Goal: Information Seeking & Learning: Understand process/instructions

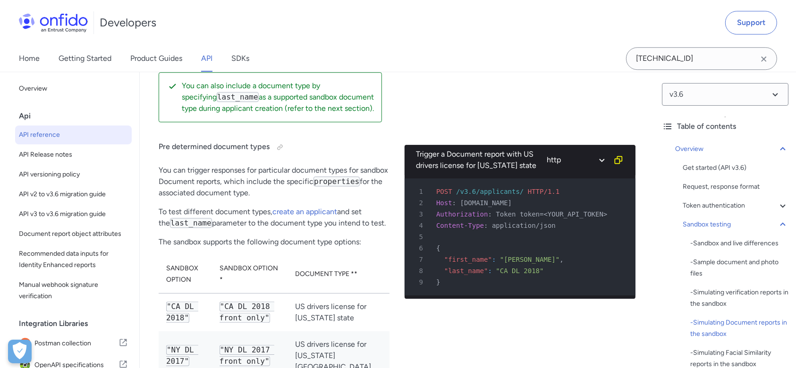
scroll to position [2948, 0]
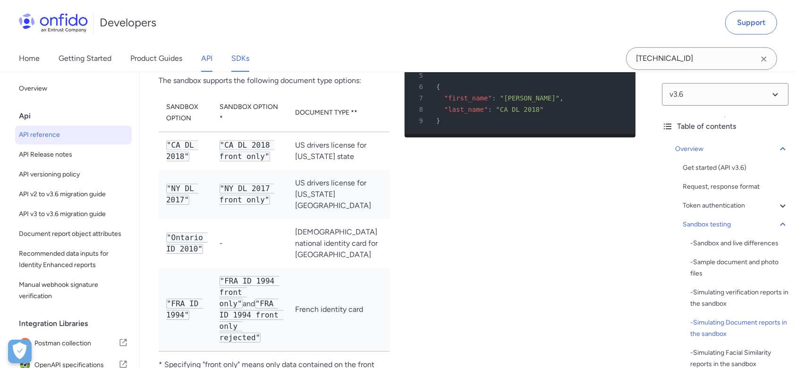
click at [238, 54] on link "SDKs" at bounding box center [240, 58] width 18 height 26
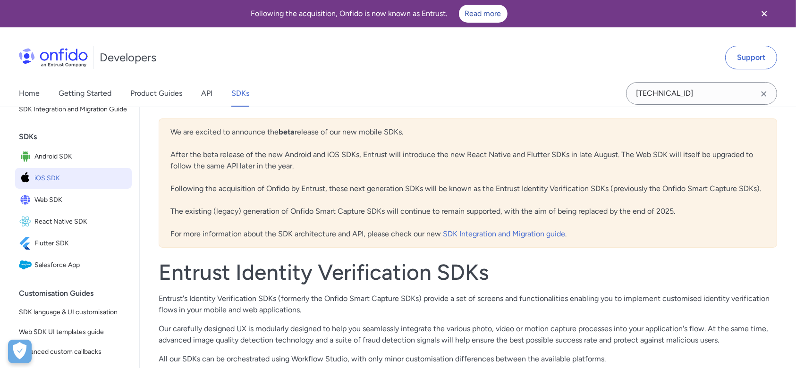
scroll to position [64, 0]
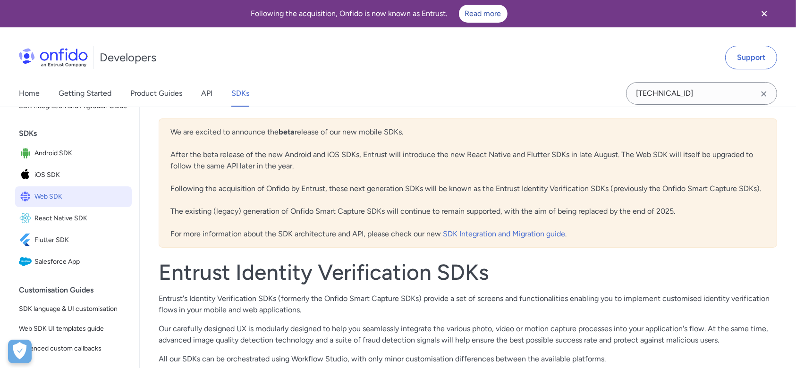
click at [44, 204] on span "Web SDK" at bounding box center [81, 196] width 94 height 13
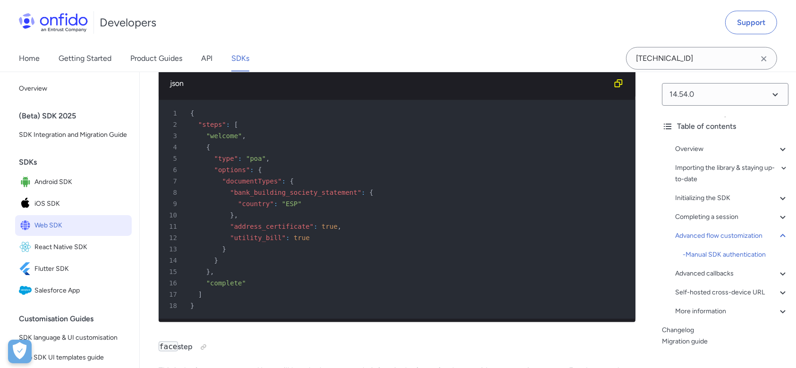
scroll to position [13819, 0]
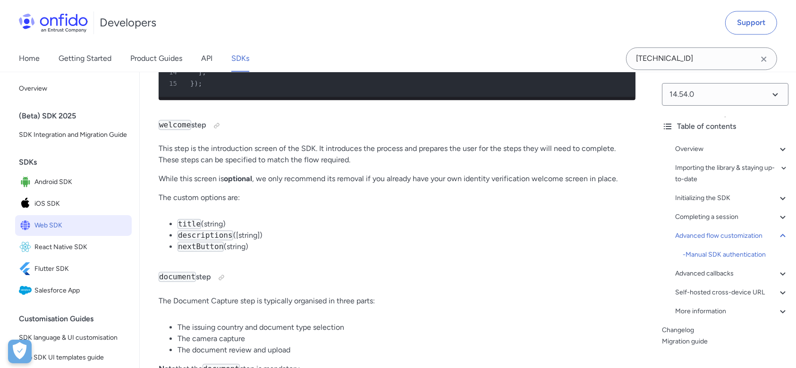
scroll to position [13428, 0]
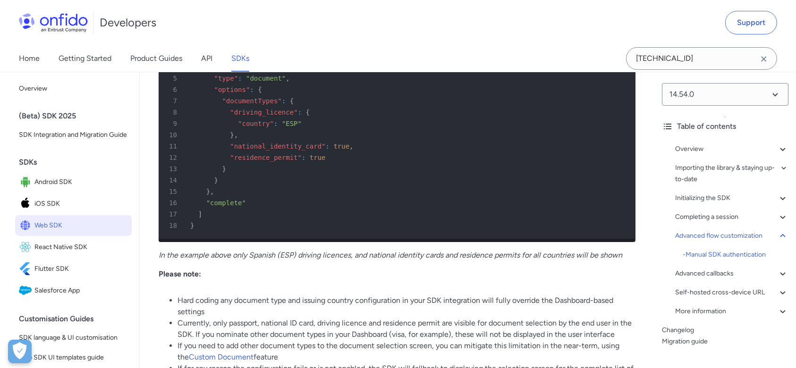
scroll to position [14343, 0]
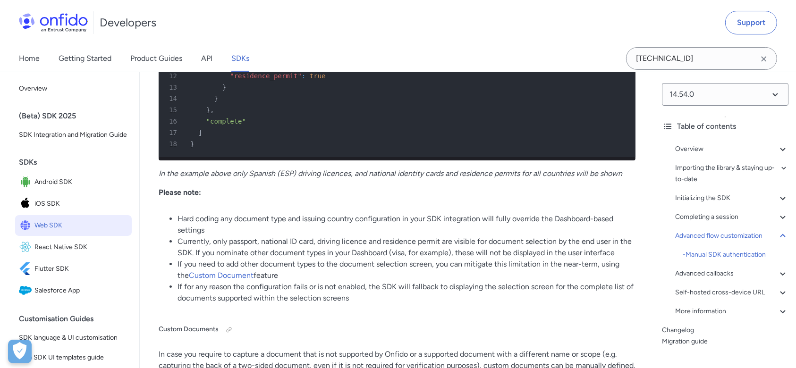
scroll to position [14441, 0]
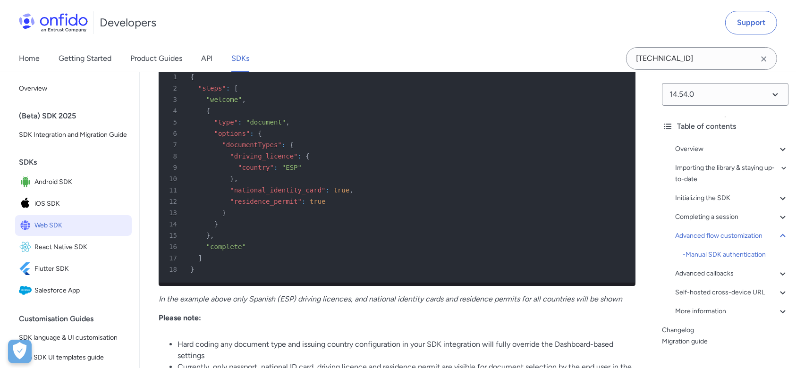
scroll to position [14297, 0]
